Goal: Task Accomplishment & Management: Manage account settings

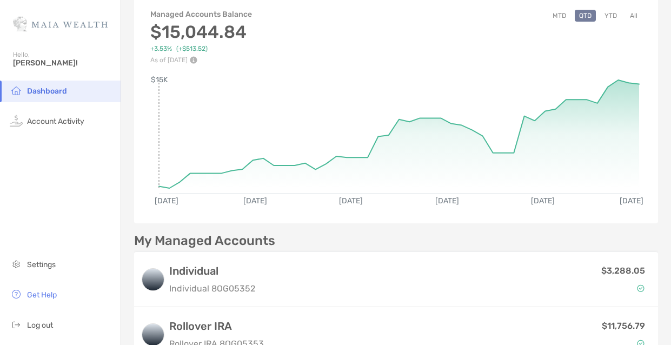
scroll to position [44, 0]
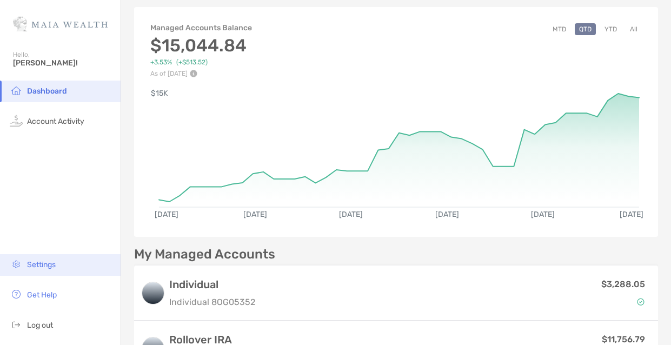
click at [51, 266] on span "Settings" at bounding box center [41, 264] width 29 height 9
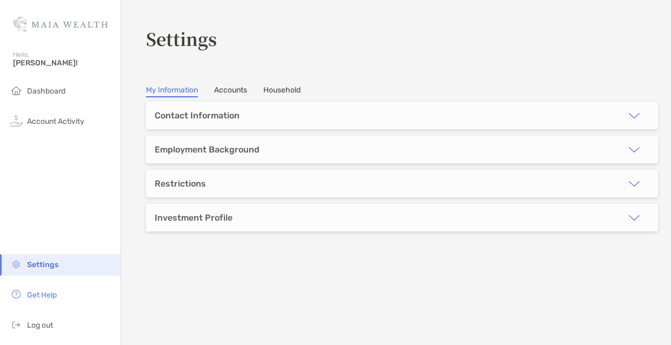
click at [278, 230] on div "Investment Profile" at bounding box center [402, 218] width 512 height 28
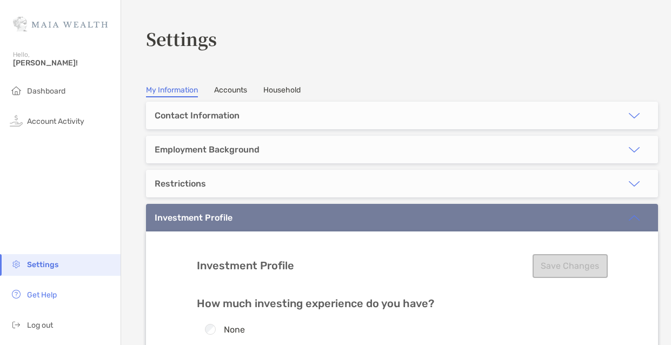
click at [236, 89] on link "Accounts" at bounding box center [230, 91] width 33 height 12
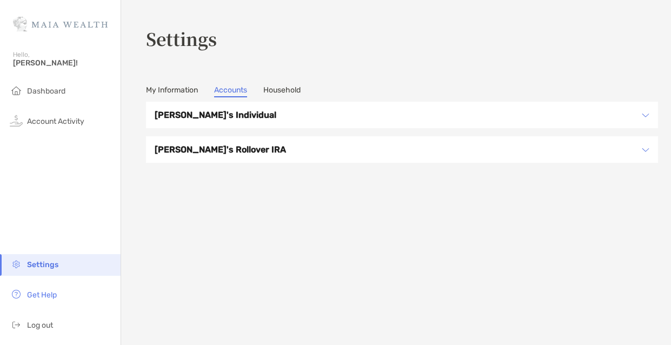
click at [386, 148] on h3 "Peggy's Rollover IRA" at bounding box center [395, 150] width 481 height 14
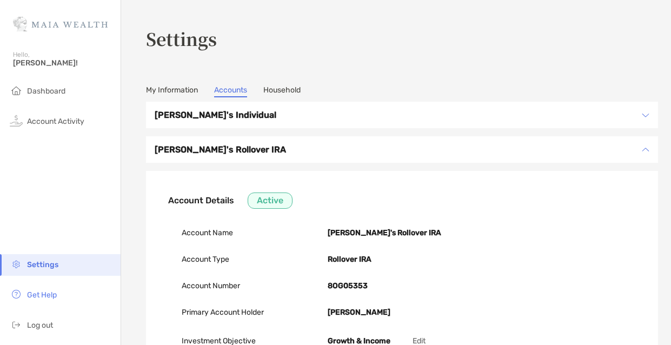
click at [174, 121] on div "Peggy's Individual" at bounding box center [402, 115] width 512 height 27
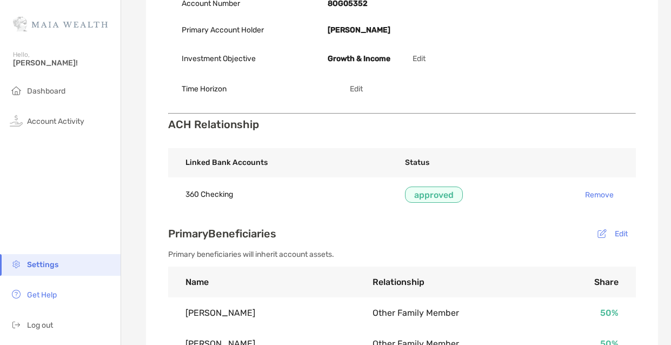
scroll to position [30, 0]
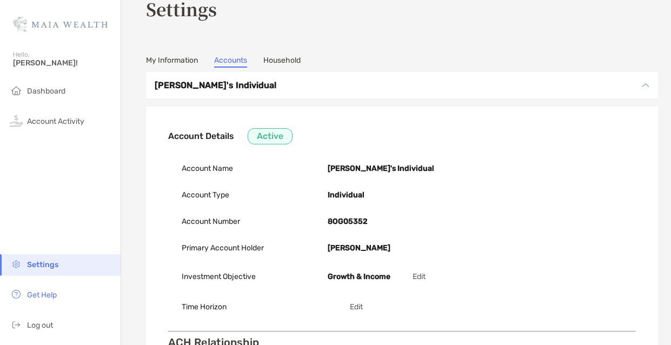
click at [284, 58] on link "Household" at bounding box center [281, 62] width 37 height 12
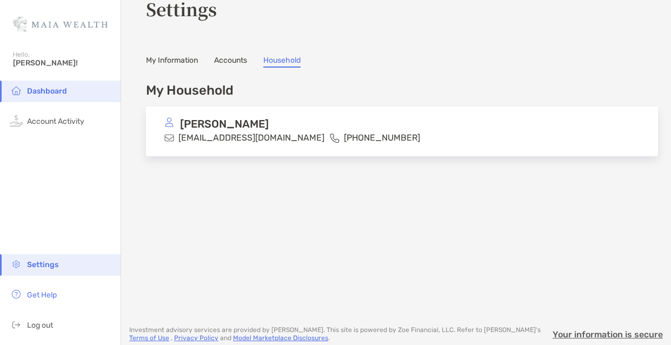
click at [224, 60] on link "Accounts" at bounding box center [230, 62] width 33 height 12
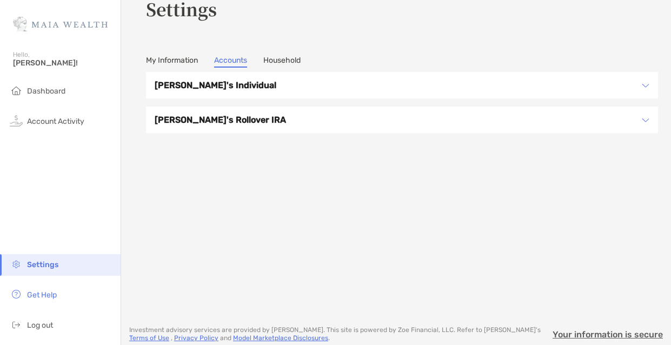
click at [161, 61] on link "My Information" at bounding box center [172, 62] width 52 height 12
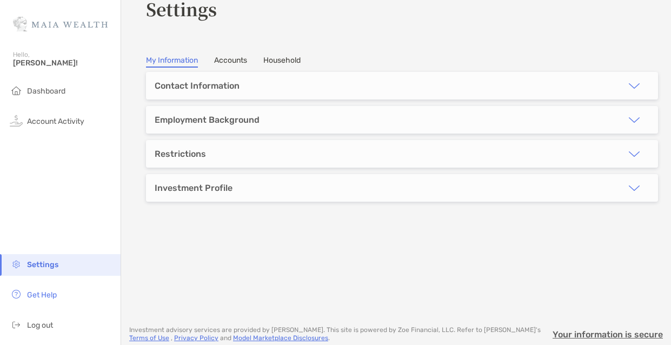
click at [197, 192] on div "Investment Profile" at bounding box center [194, 188] width 78 height 10
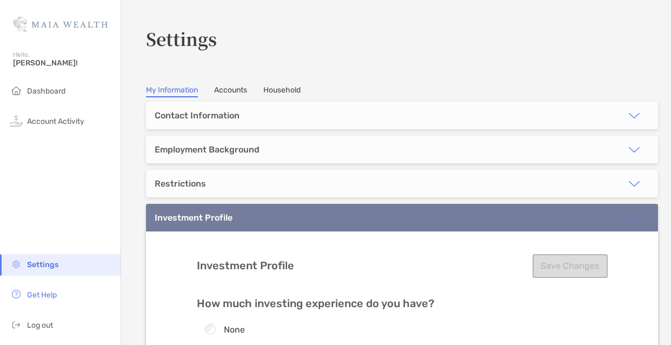
click at [229, 98] on section "**********" at bounding box center [396, 296] width 550 height 592
click at [226, 84] on section "**********" at bounding box center [396, 296] width 550 height 592
click at [221, 93] on link "Accounts" at bounding box center [230, 91] width 33 height 12
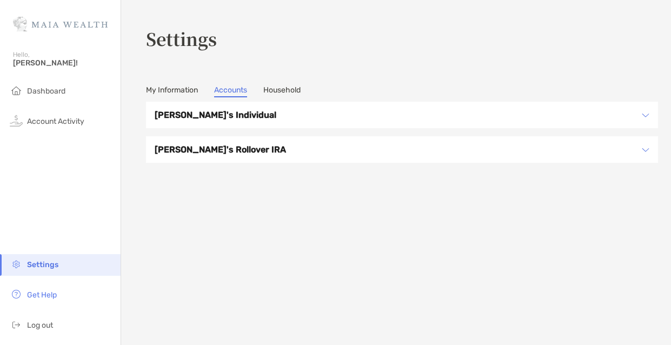
click at [256, 111] on h3 "Peggy's Individual" at bounding box center [395, 115] width 481 height 14
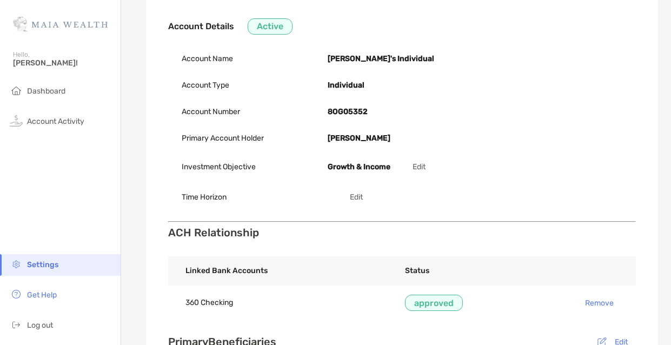
scroll to position [179, 0]
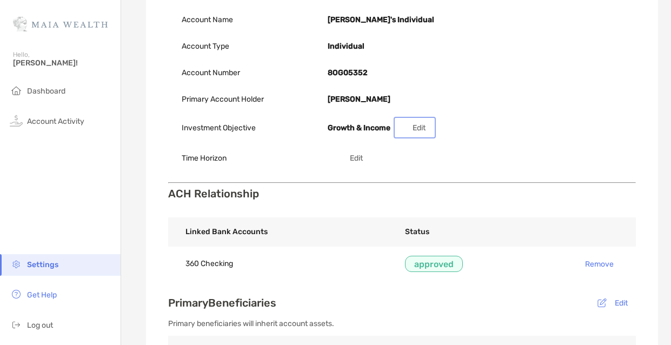
click at [419, 130] on button "Edit" at bounding box center [415, 127] width 38 height 17
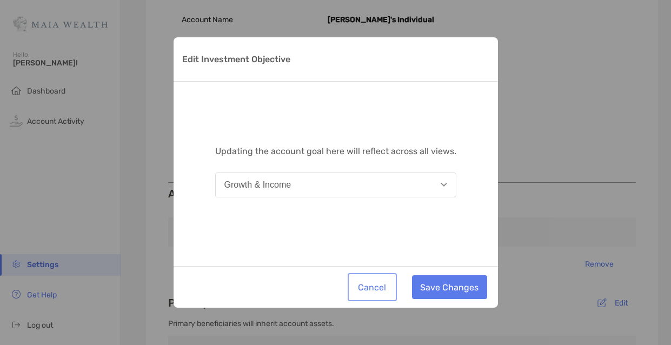
click at [377, 291] on button "Cancel" at bounding box center [372, 287] width 45 height 24
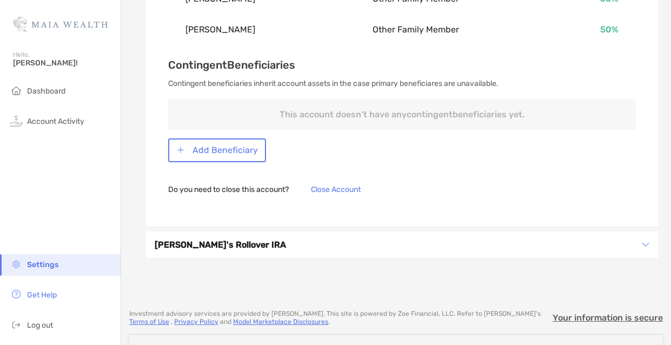
scroll to position [630, 0]
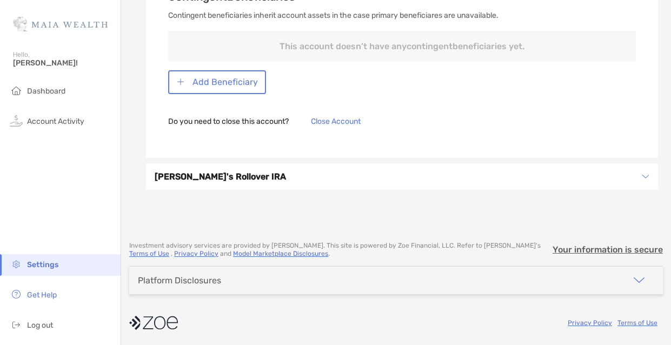
click at [472, 172] on h3 "Peggy's Rollover IRA" at bounding box center [395, 177] width 481 height 14
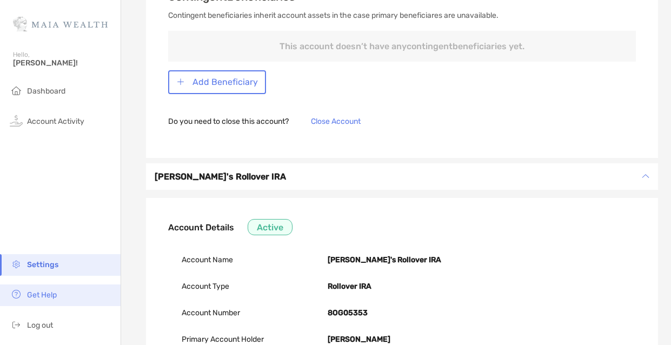
click at [51, 295] on span "Get Help" at bounding box center [42, 295] width 30 height 9
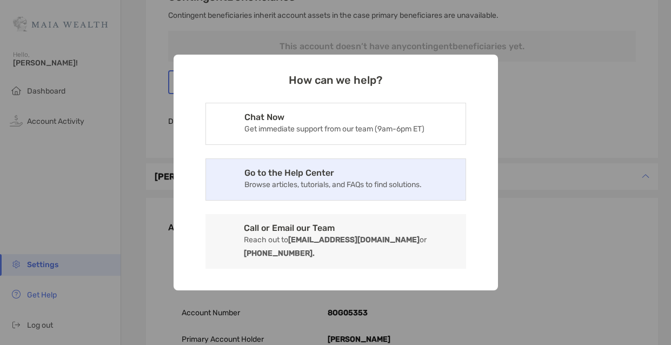
click at [287, 188] on p "Browse articles, tutorials, and FAQs to find solutions." at bounding box center [333, 185] width 177 height 14
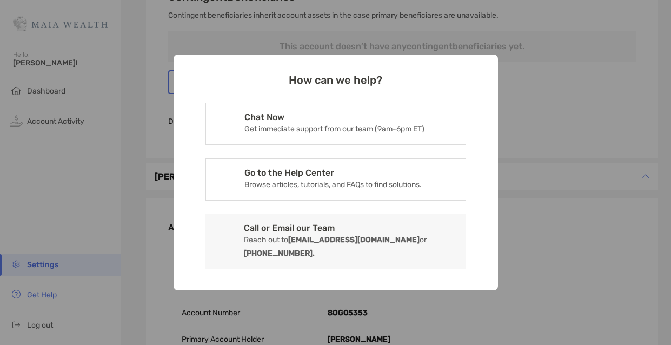
click at [85, 189] on div "How can we help? Chat Now Get immediate support from our team (9am-6pm ET) Go t…" at bounding box center [335, 172] width 671 height 345
click at [54, 123] on div "How can we help? Chat Now Get immediate support from our team (9am-6pm ET) Go t…" at bounding box center [335, 172] width 671 height 345
click at [50, 121] on div "How can we help? Chat Now Get immediate support from our team (9am-6pm ET) Go t…" at bounding box center [335, 172] width 671 height 345
click at [483, 75] on div "How can we help? Chat Now Get immediate support from our team (9am-6pm ET) Go t…" at bounding box center [336, 173] width 325 height 236
click at [548, 88] on div "How can we help? Chat Now Get immediate support from our team (9am-6pm ET) Go t…" at bounding box center [335, 172] width 671 height 345
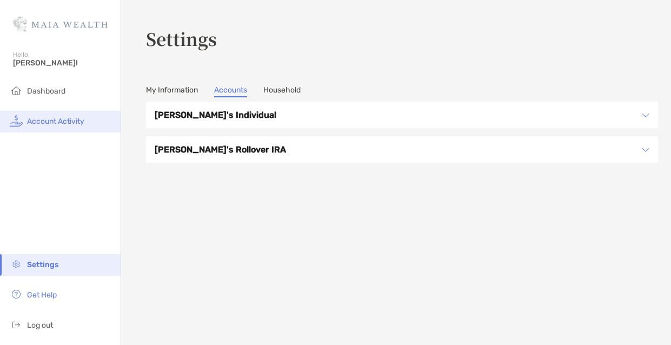
click at [44, 127] on li "Account Activity" at bounding box center [60, 122] width 121 height 22
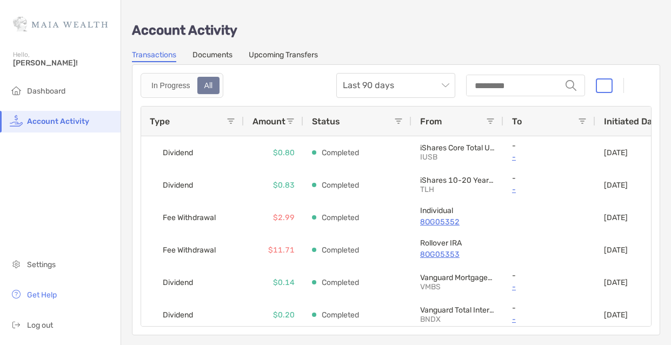
click at [273, 58] on link "Upcoming Transfers" at bounding box center [283, 56] width 69 height 12
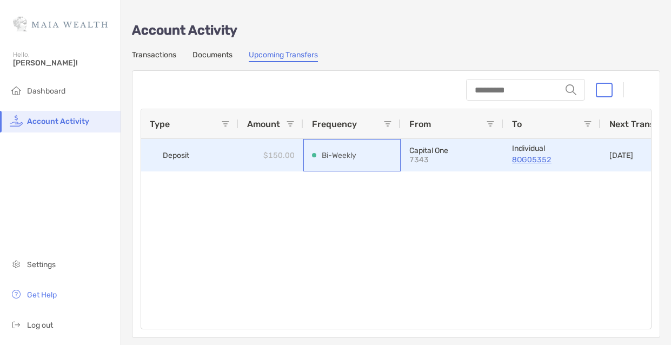
click at [335, 156] on p "Bi-Weekly" at bounding box center [339, 156] width 35 height 14
click at [583, 156] on p "8OG05352" at bounding box center [552, 160] width 80 height 14
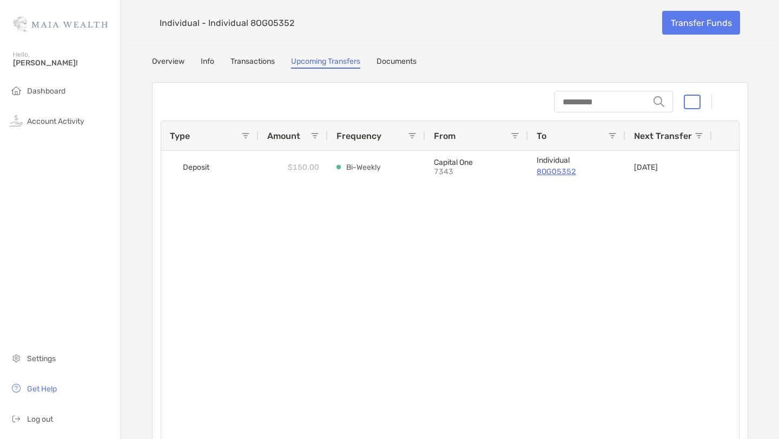
click at [671, 129] on div "Next Transfer" at bounding box center [668, 135] width 69 height 29
click at [671, 135] on span at bounding box center [699, 135] width 9 height 9
click at [453, 259] on div "Deposit $150.00 Bi-Weekly Capital One 7343 Individual 8OG05352 [DATE]" at bounding box center [450, 301] width 578 height 300
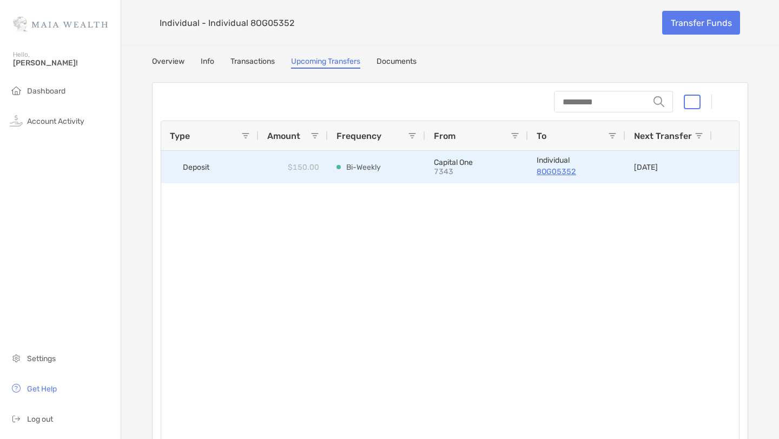
click at [191, 172] on span "Deposit" at bounding box center [196, 168] width 27 height 18
click at [294, 171] on div "$150.00" at bounding box center [293, 167] width 69 height 32
click at [546, 173] on p "8OG05352" at bounding box center [577, 172] width 80 height 14
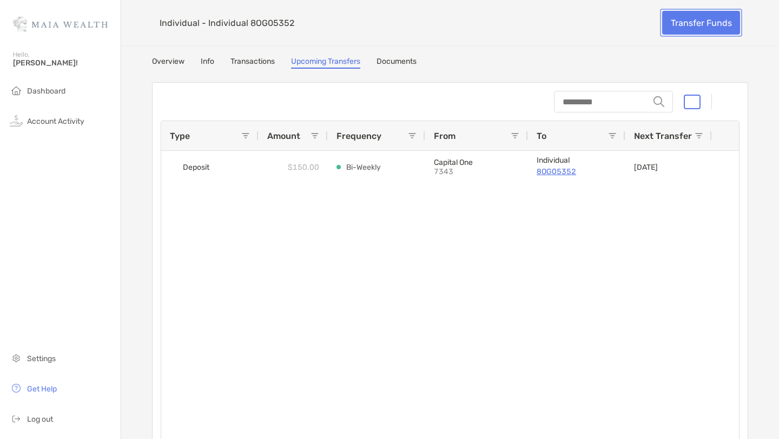
click at [671, 30] on link "Transfer Funds" at bounding box center [701, 23] width 78 height 24
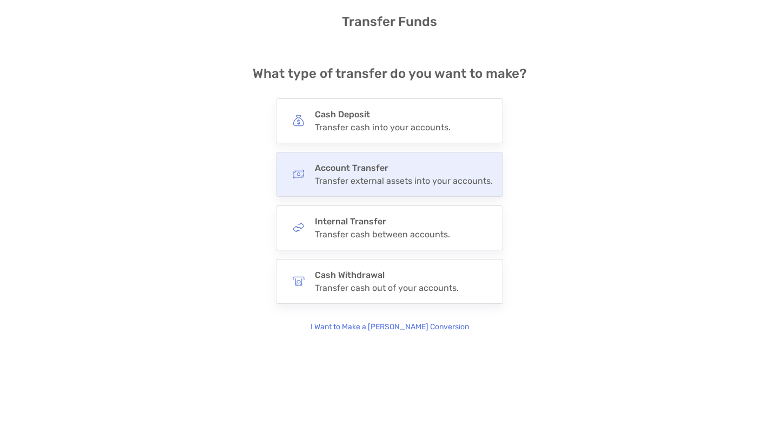
click at [397, 181] on div "Transfer external assets into your accounts." at bounding box center [404, 181] width 178 height 10
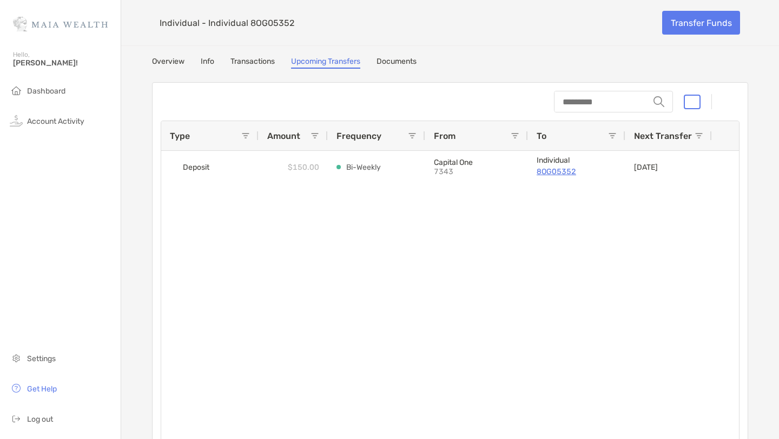
click at [209, 63] on link "Info" at bounding box center [208, 63] width 14 height 12
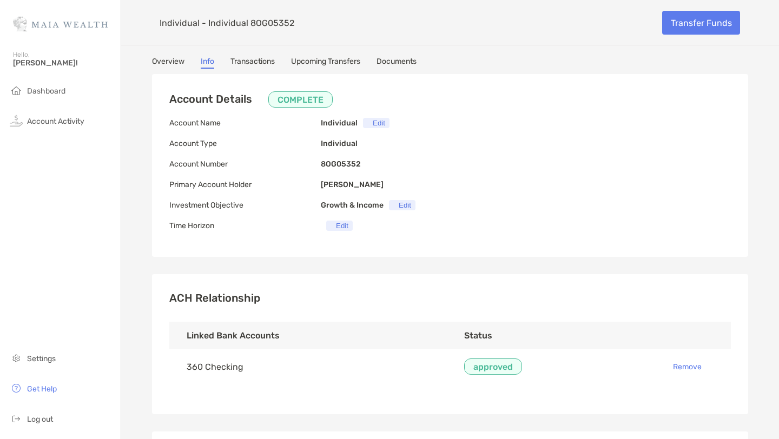
click at [245, 63] on link "Transactions" at bounding box center [252, 63] width 44 height 12
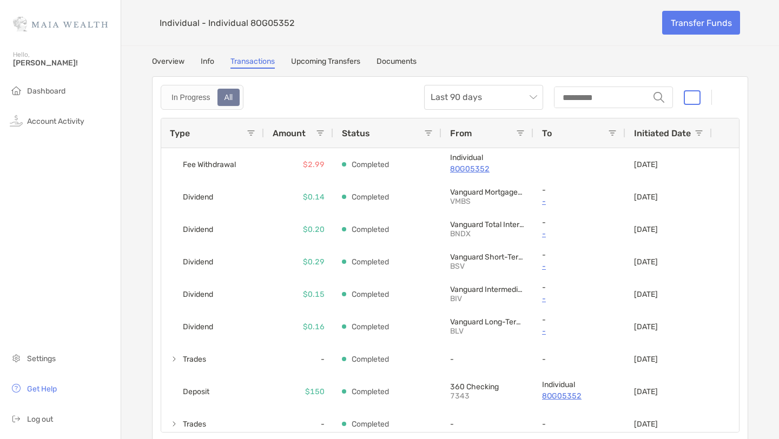
click at [307, 62] on link "Upcoming Transfers" at bounding box center [325, 63] width 69 height 12
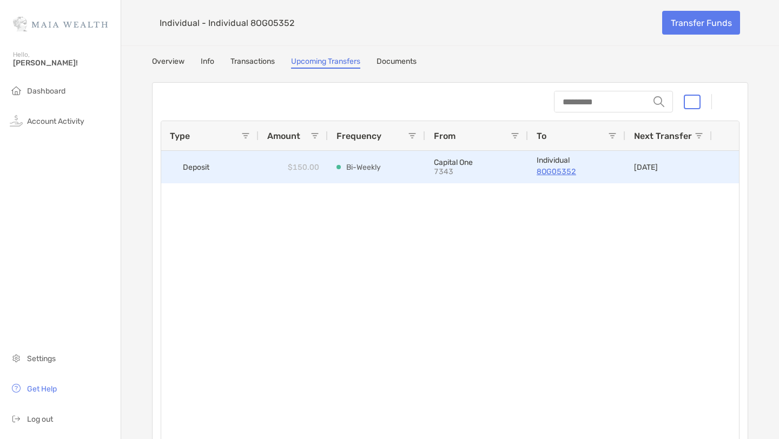
click at [290, 161] on div "$150.00" at bounding box center [293, 167] width 69 height 32
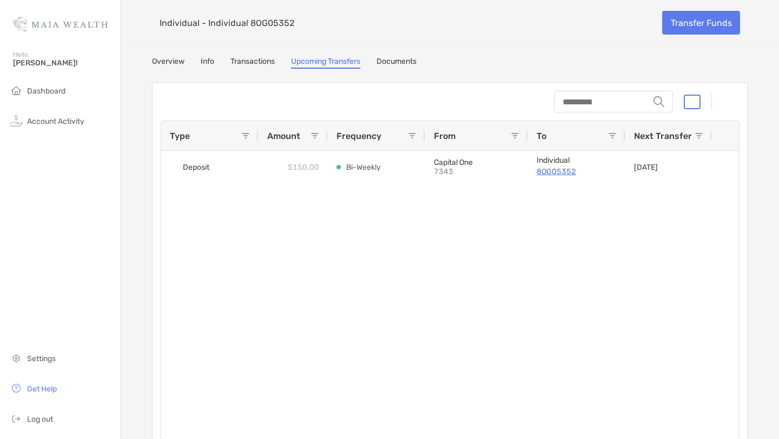
click at [671, 134] on span at bounding box center [699, 135] width 9 height 9
click at [671, 193] on input "Filter Value" at bounding box center [681, 183] width 97 height 17
type input "**********"
click at [671, 304] on button "Reset" at bounding box center [697, 293] width 47 height 25
click at [671, 193] on input "Filter Value" at bounding box center [681, 183] width 97 height 17
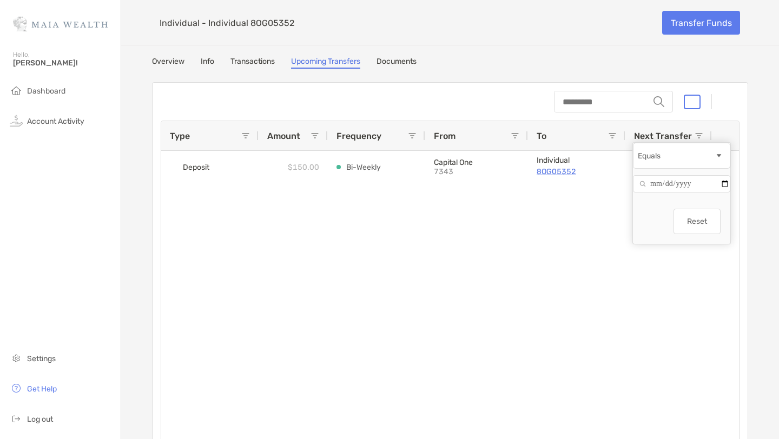
type input "**********"
click at [615, 302] on div "Deposit $150.00 Bi-Weekly Capital One 7343 Individual 8OG05352 [DATE]" at bounding box center [450, 301] width 578 height 300
click at [671, 132] on span at bounding box center [699, 135] width 9 height 9
click at [671, 301] on button "Reset" at bounding box center [697, 293] width 47 height 25
click at [609, 265] on div "Deposit $150.00 Bi-Weekly Capital One 7343 Individual 8OG05352 [DATE]" at bounding box center [450, 301] width 578 height 300
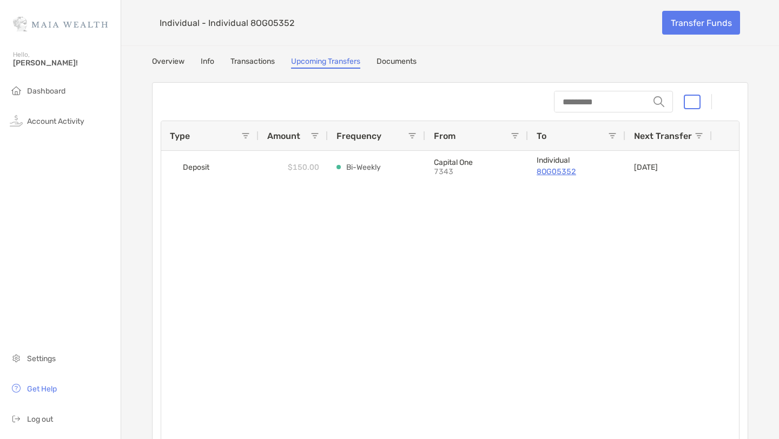
click at [671, 109] on div "string" at bounding box center [647, 102] width 186 height 22
click at [671, 103] on button "button" at bounding box center [692, 102] width 17 height 15
click at [671, 102] on button "button" at bounding box center [692, 102] width 17 height 15
click at [620, 101] on input "string" at bounding box center [602, 101] width 94 height 19
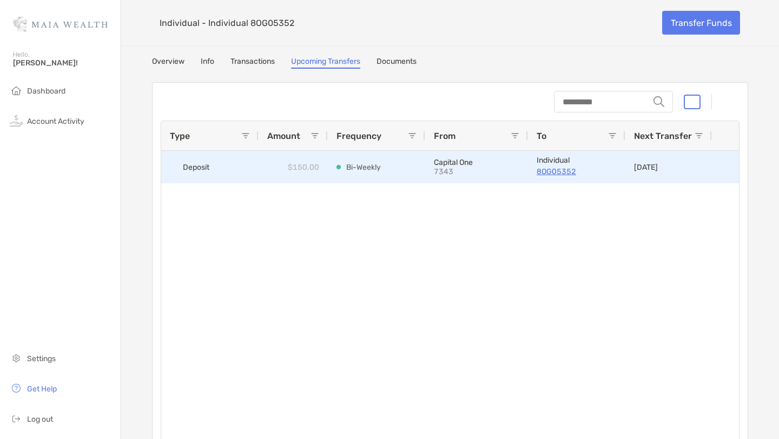
click at [671, 170] on div at bounding box center [725, 167] width 27 height 32
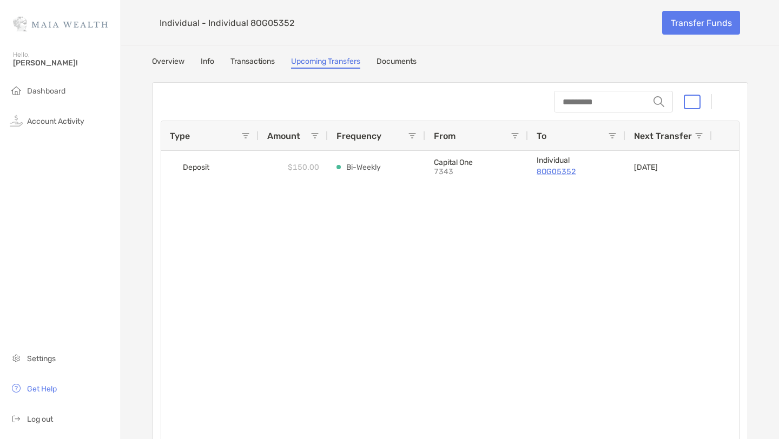
click at [671, 139] on div at bounding box center [725, 135] width 27 height 29
click at [246, 137] on span at bounding box center [245, 135] width 9 height 9
click at [193, 245] on div "Deposit $150.00 Bi-Weekly Capital One 7343 Individual 8OG05352 [DATE]" at bounding box center [450, 301] width 578 height 300
click at [397, 67] on link "Documents" at bounding box center [397, 63] width 40 height 12
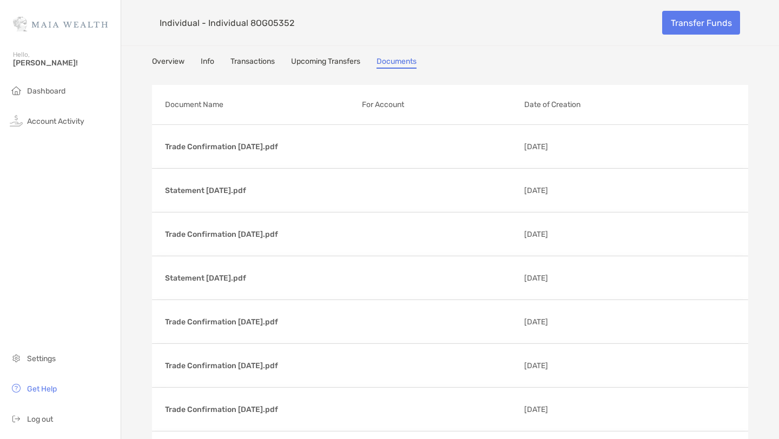
click at [332, 61] on link "Upcoming Transfers" at bounding box center [325, 63] width 69 height 12
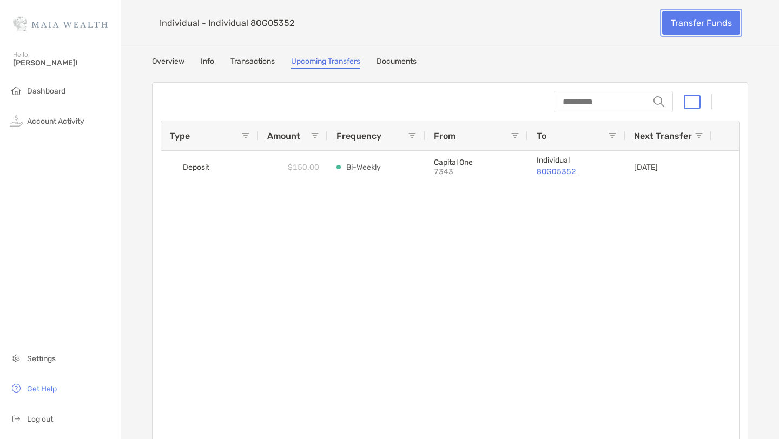
click at [671, 27] on link "Transfer Funds" at bounding box center [701, 23] width 78 height 24
click at [509, 139] on div "From" at bounding box center [472, 135] width 77 height 29
click at [513, 135] on span at bounding box center [515, 135] width 9 height 9
click at [459, 224] on div "Deposit $150.00 Bi-Weekly Capital One 7343 Individual 8OG05352 [DATE]" at bounding box center [450, 301] width 578 height 300
click at [671, 27] on link "Transfer Funds" at bounding box center [701, 23] width 78 height 24
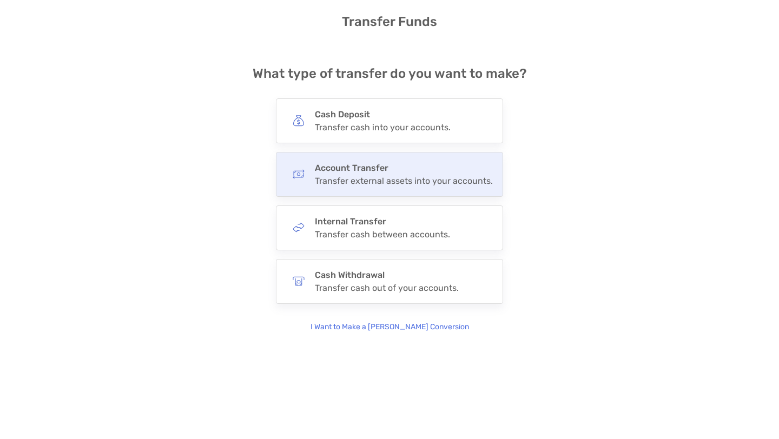
click at [414, 185] on div "Transfer external assets into your accounts." at bounding box center [404, 181] width 178 height 10
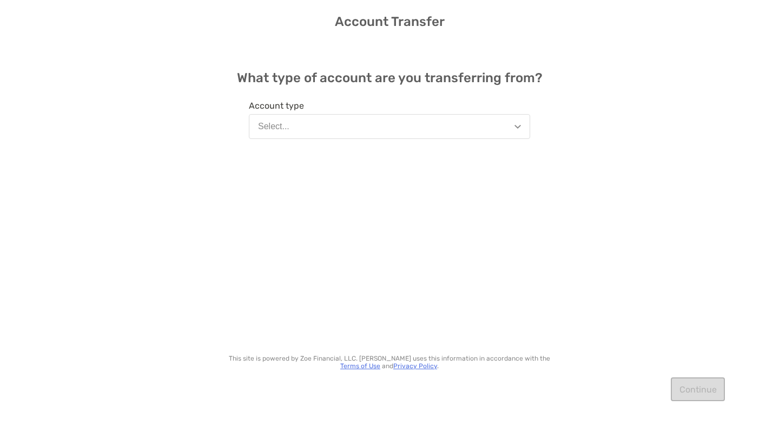
click at [512, 125] on button "Select..." at bounding box center [389, 126] width 281 height 25
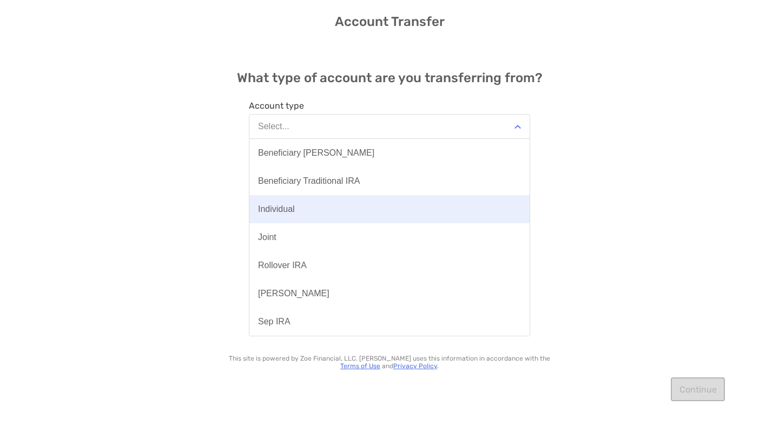
click at [443, 202] on button "Individual" at bounding box center [389, 209] width 280 height 28
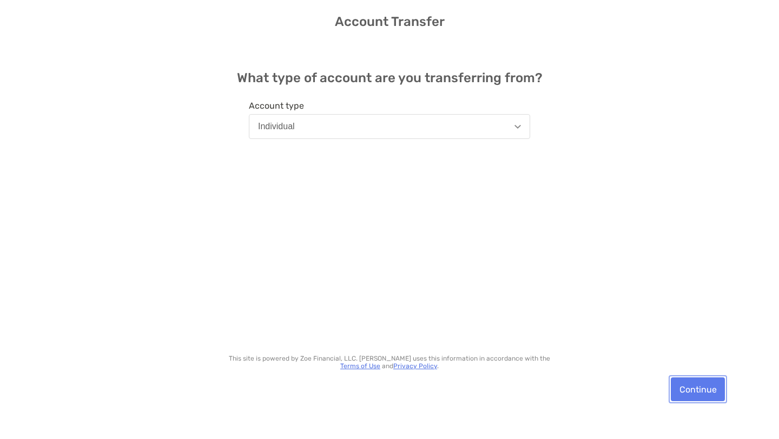
click at [671, 345] on button "Continue" at bounding box center [698, 390] width 54 height 24
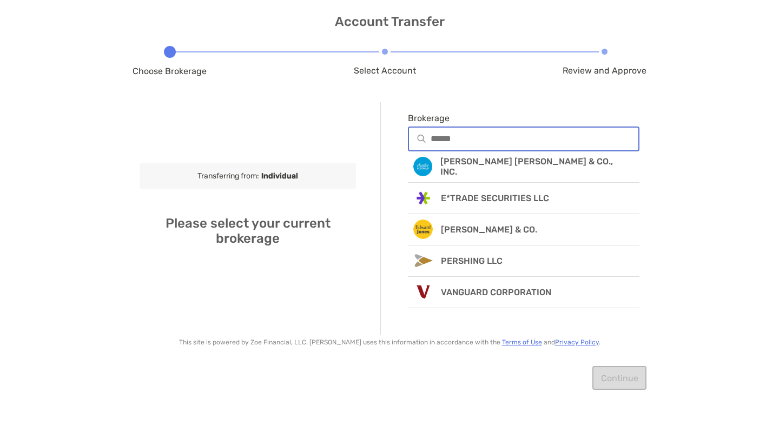
click at [559, 137] on input "Brokerage" at bounding box center [535, 138] width 208 height 9
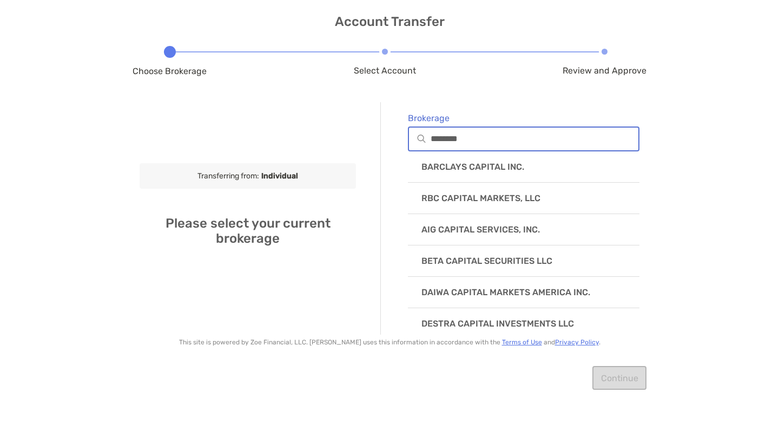
type input "*******"
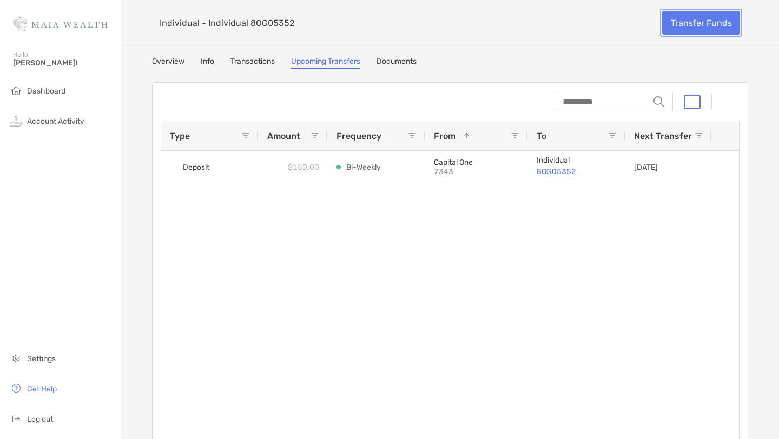
click at [671, 29] on link "Transfer Funds" at bounding box center [701, 23] width 78 height 24
click at [56, 96] on li "Dashboard" at bounding box center [60, 92] width 121 height 22
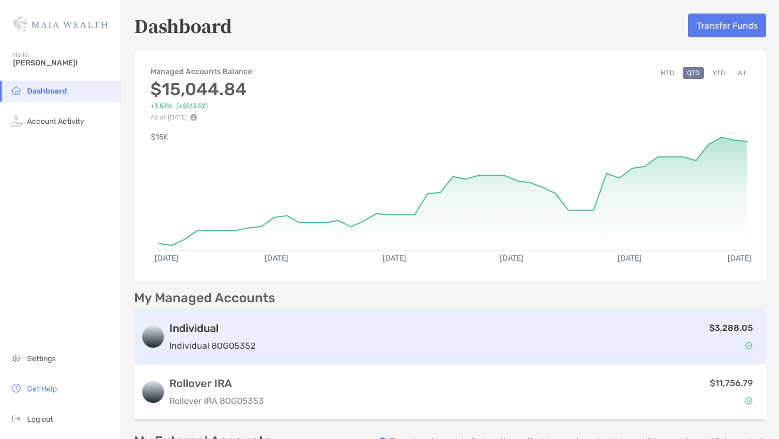
click at [203, 340] on p "Individual 8OG05352" at bounding box center [212, 346] width 86 height 14
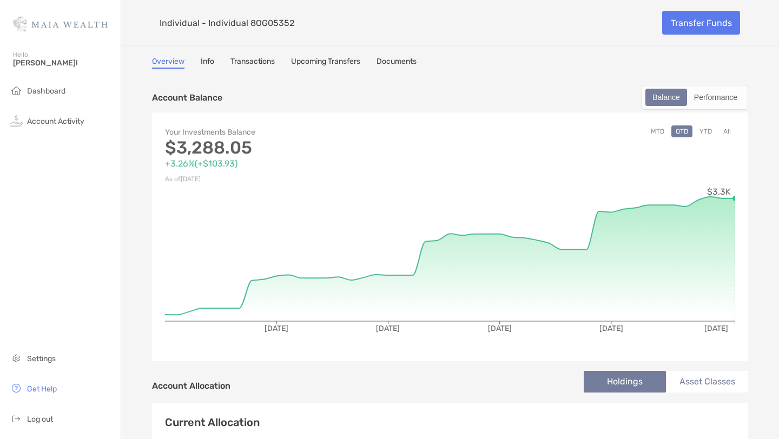
click at [205, 62] on link "Info" at bounding box center [208, 63] width 14 height 12
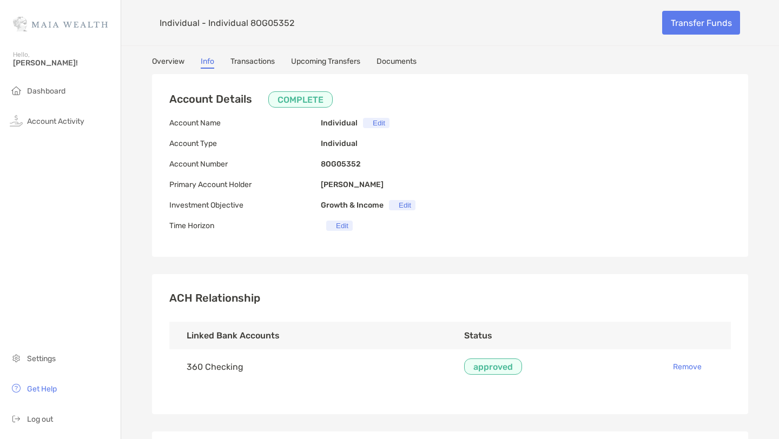
click at [172, 65] on link "Overview" at bounding box center [168, 63] width 32 height 12
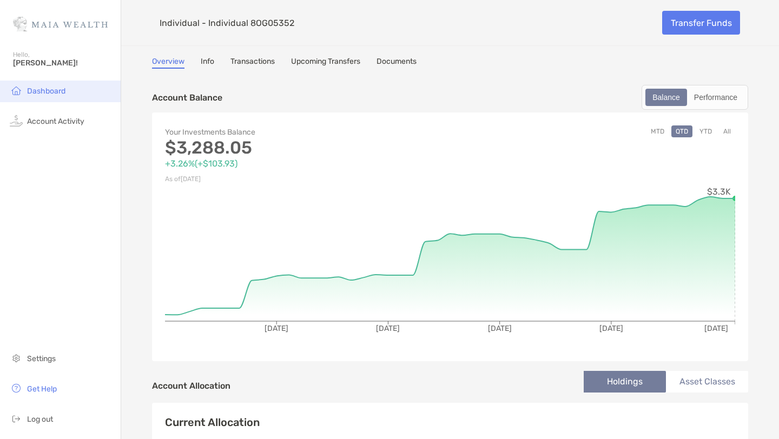
click at [68, 87] on li "Dashboard" at bounding box center [60, 92] width 121 height 22
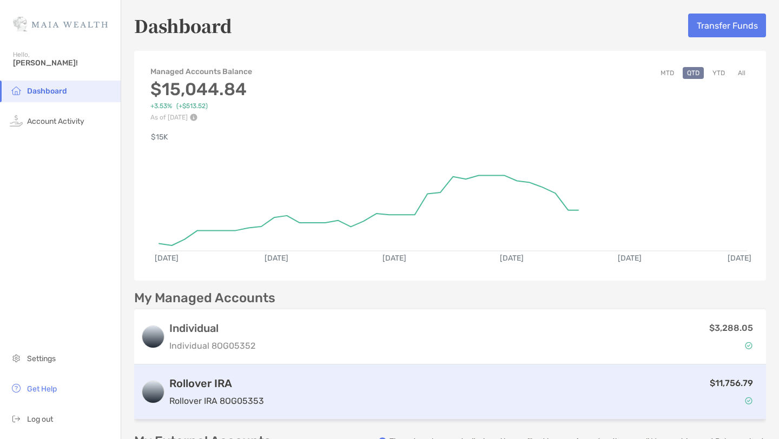
click at [263, 345] on div "Rollover IRA Rollover IRA 8OG05353 $11,756.79" at bounding box center [450, 392] width 632 height 55
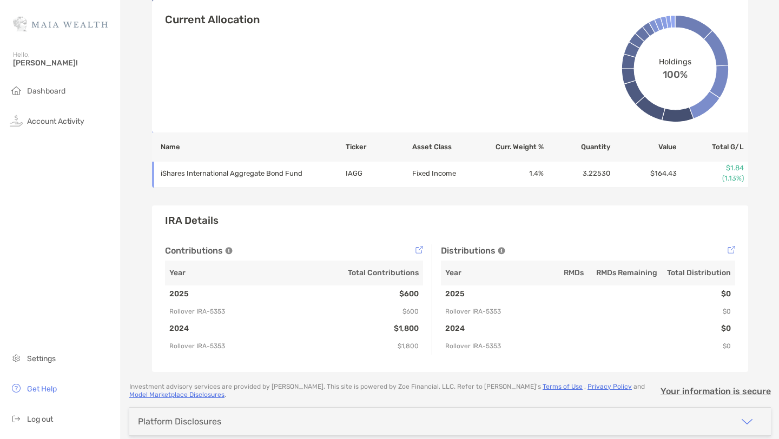
scroll to position [912, 0]
